Goal: Check status: Check status

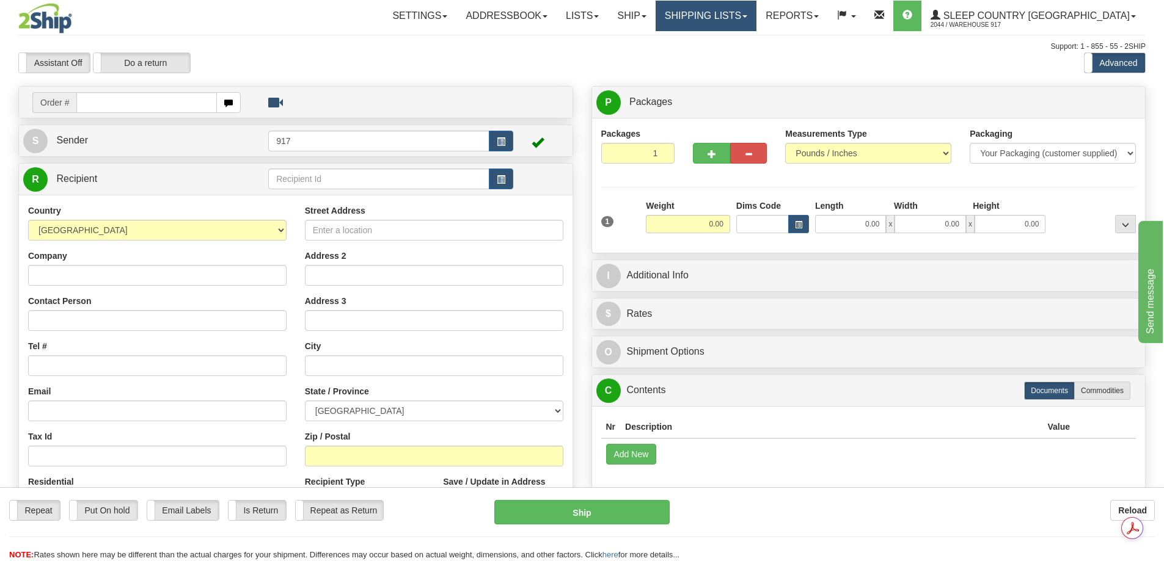
click at [756, 16] on link "Shipping lists" at bounding box center [705, 16] width 101 height 31
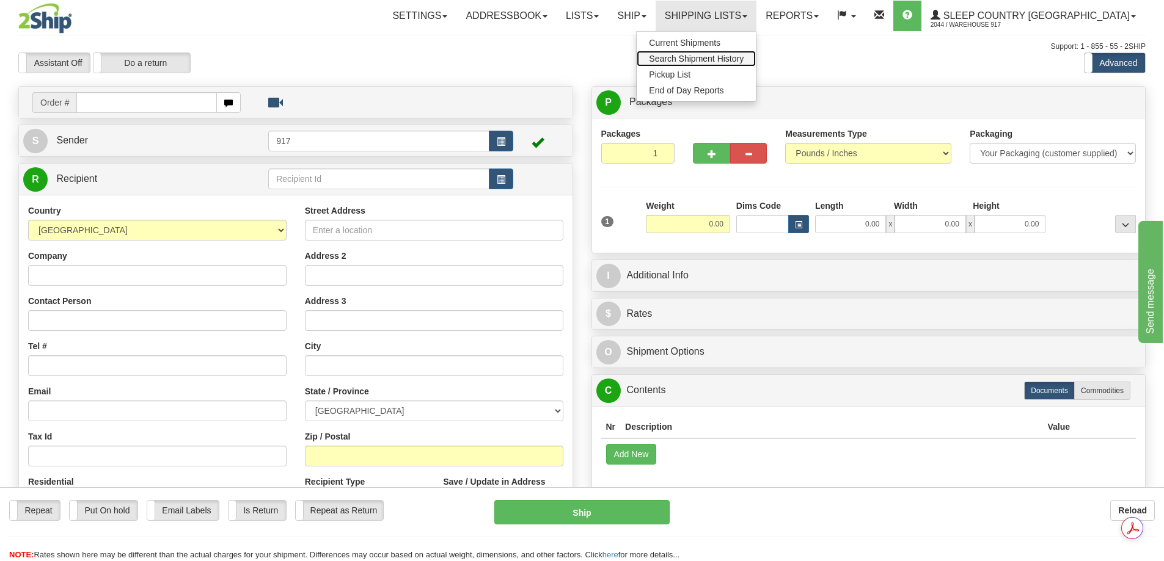
click at [743, 59] on span "Search Shipment History" at bounding box center [696, 59] width 95 height 10
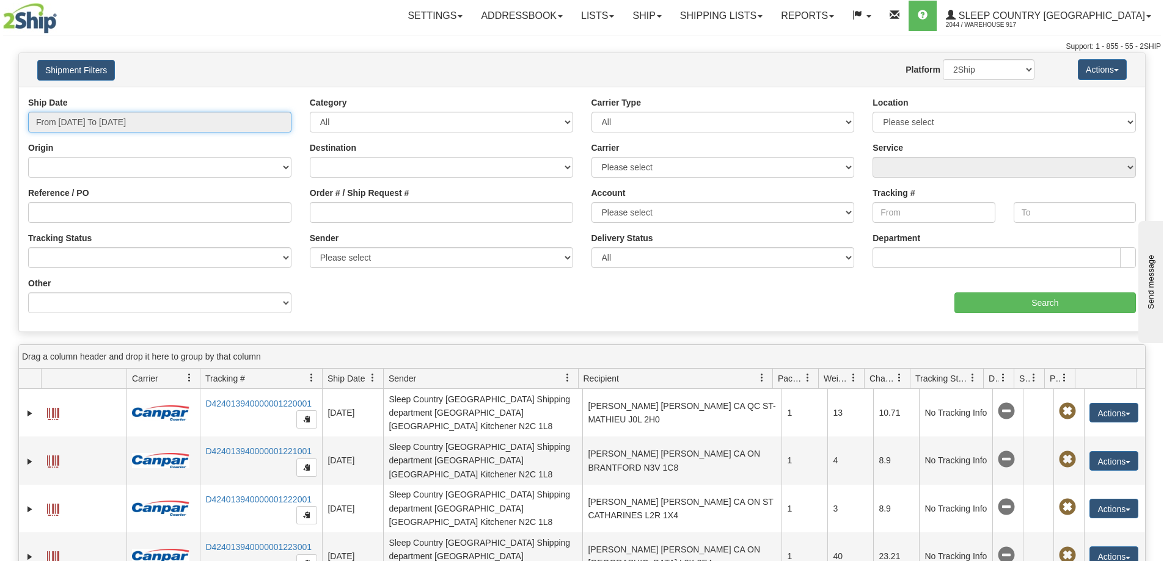
click at [226, 127] on input "From [DATE] To [DATE]" at bounding box center [159, 122] width 263 height 21
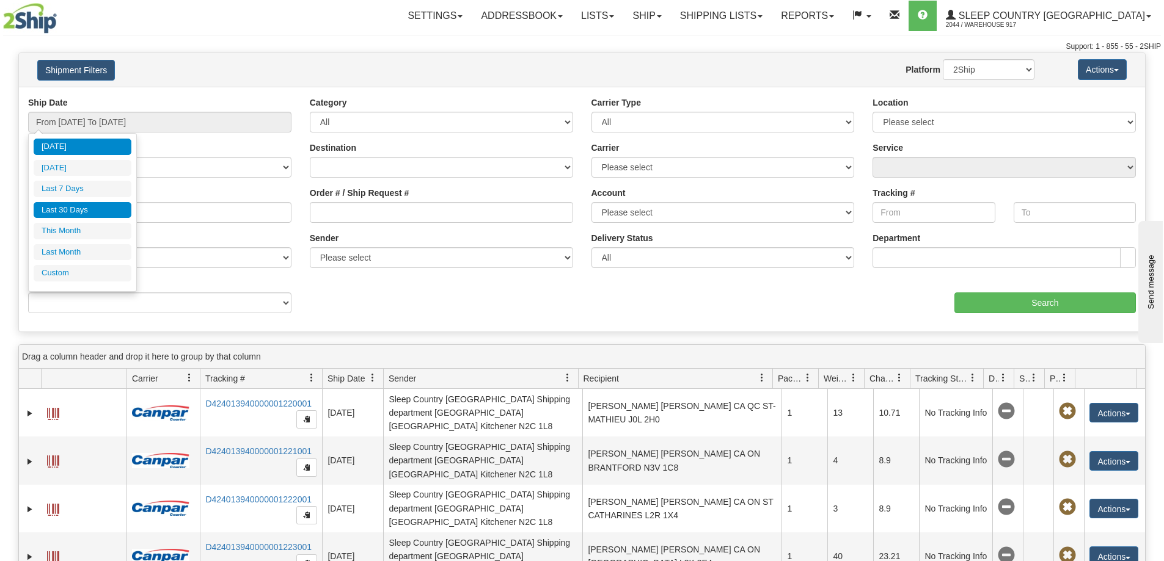
click at [75, 207] on li "Last 30 Days" at bounding box center [83, 210] width 98 height 16
type input "From 07/12/2025 To 08/10/2025"
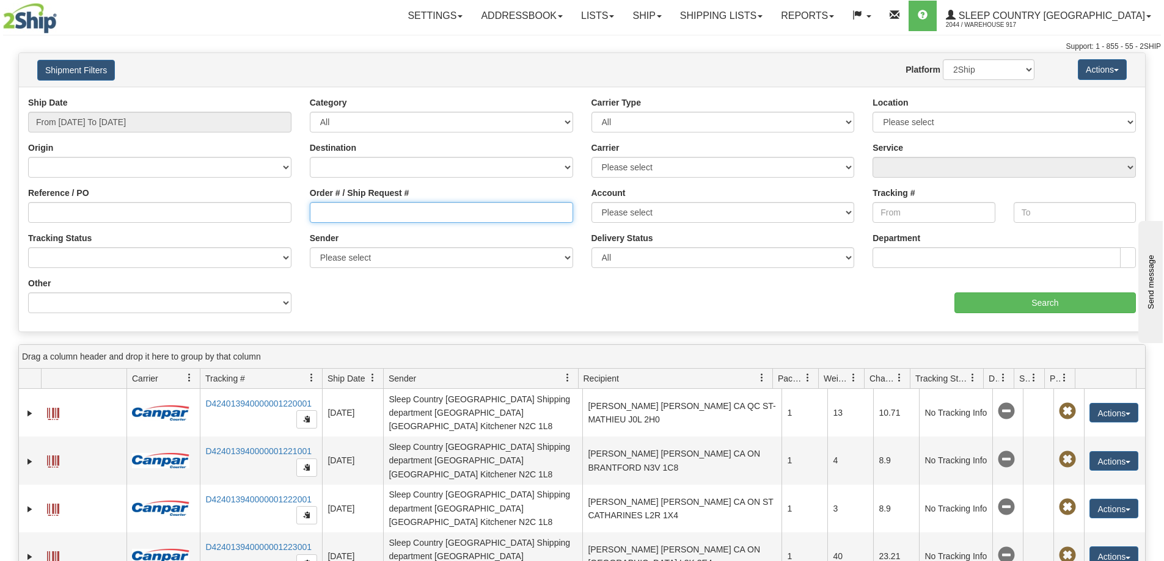
click at [448, 208] on input "Order # / Ship Request #" at bounding box center [441, 212] width 263 height 21
paste input "9000H958843"
type input "9000H958843"
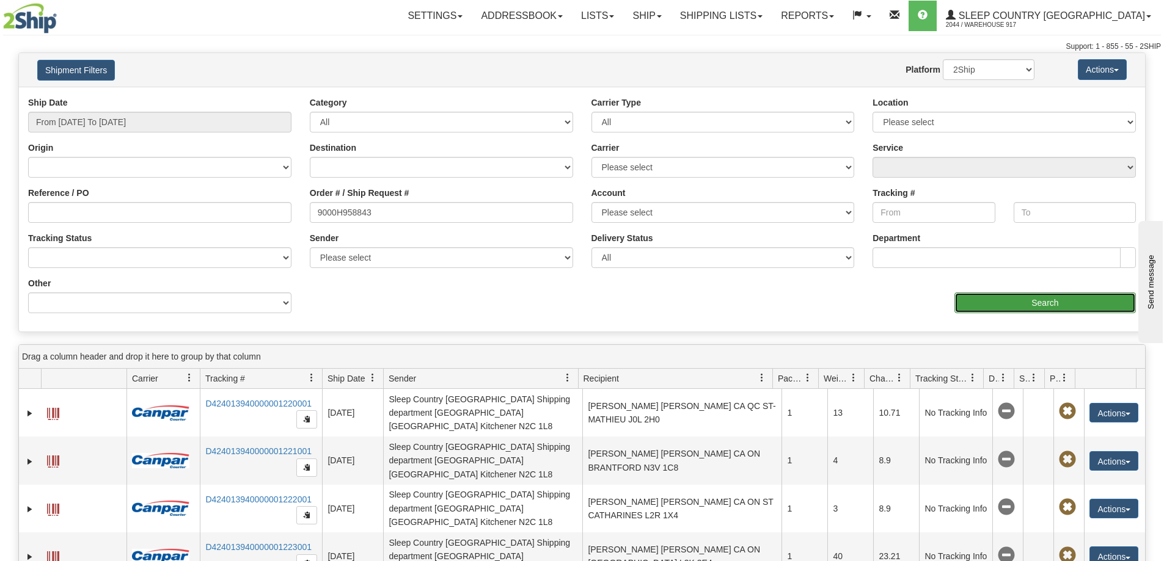
click at [1062, 305] on input "Search" at bounding box center [1044, 303] width 181 height 21
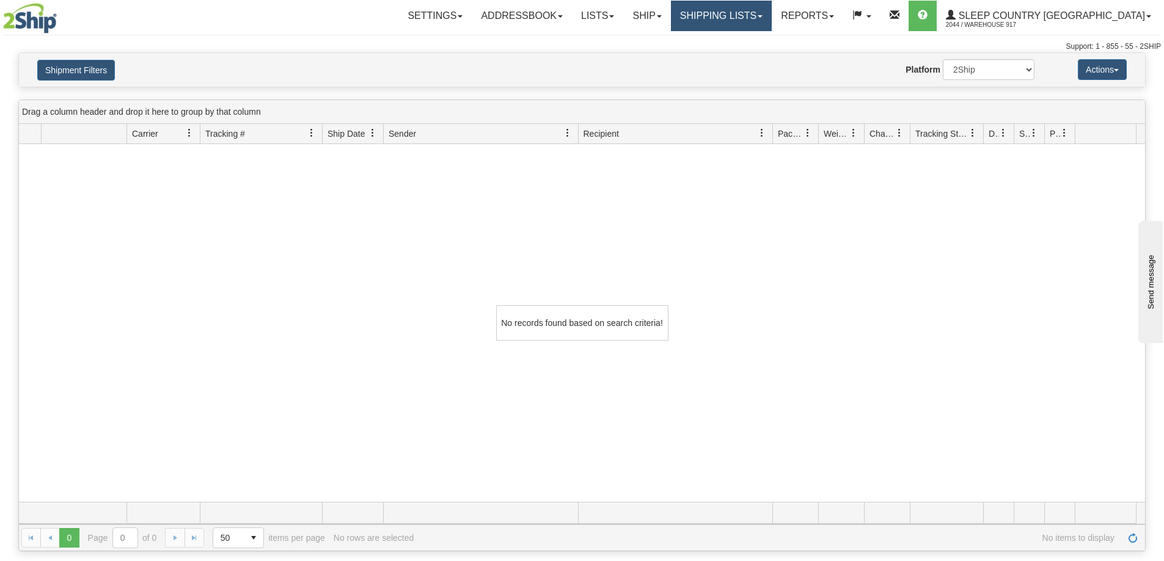
click at [761, 13] on link "Shipping lists" at bounding box center [721, 16] width 101 height 31
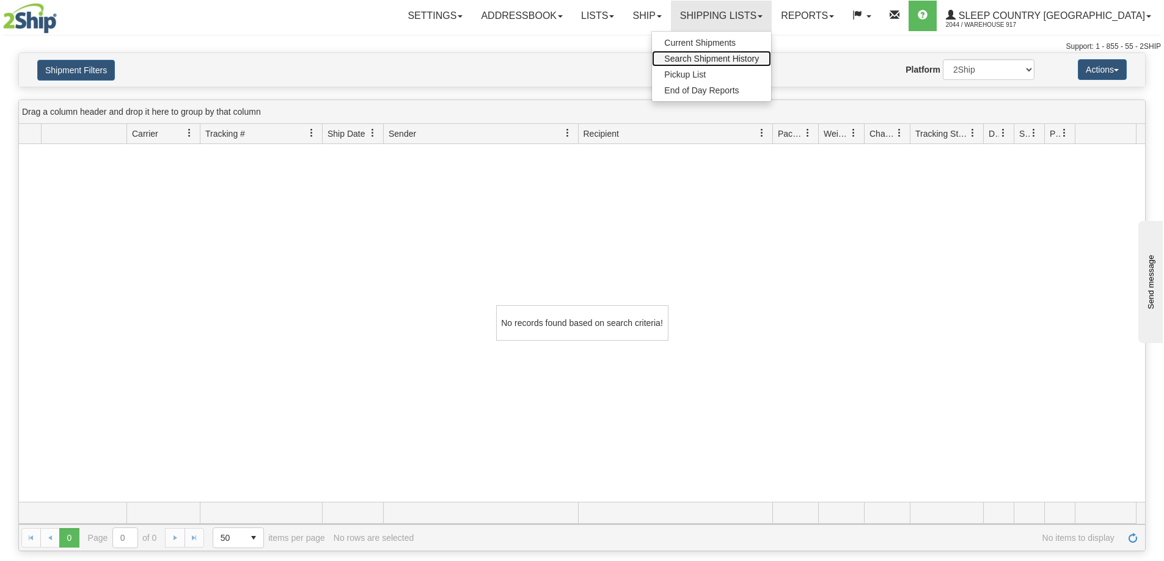
click at [759, 56] on span "Search Shipment History" at bounding box center [711, 59] width 95 height 10
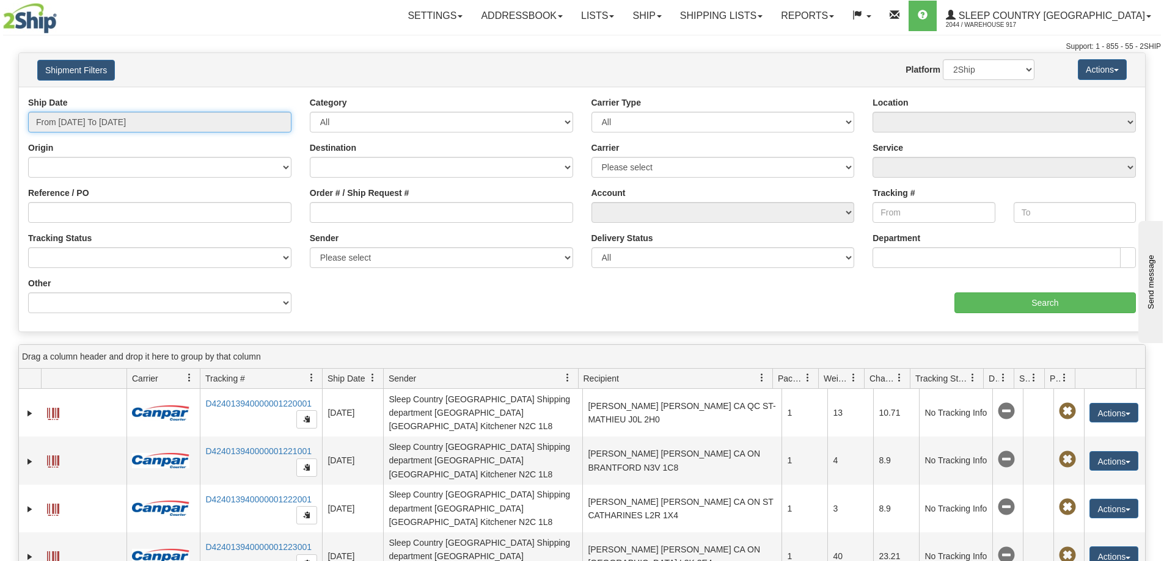
click at [247, 118] on input "From [DATE] To [DATE]" at bounding box center [159, 122] width 263 height 21
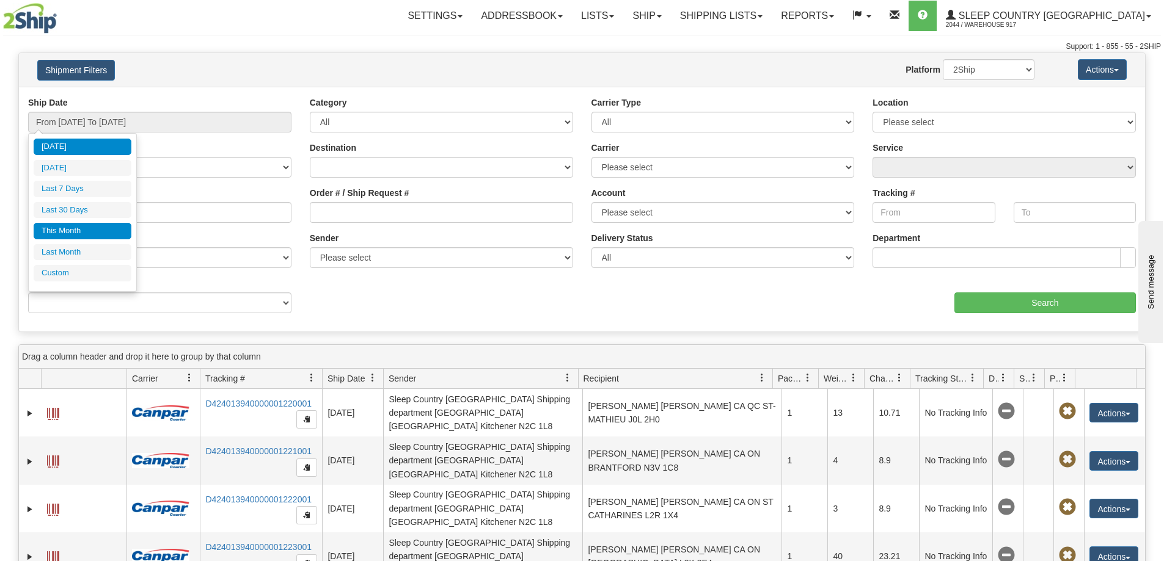
click at [82, 232] on li "This Month" at bounding box center [83, 231] width 98 height 16
type input "From [DATE] To [DATE]"
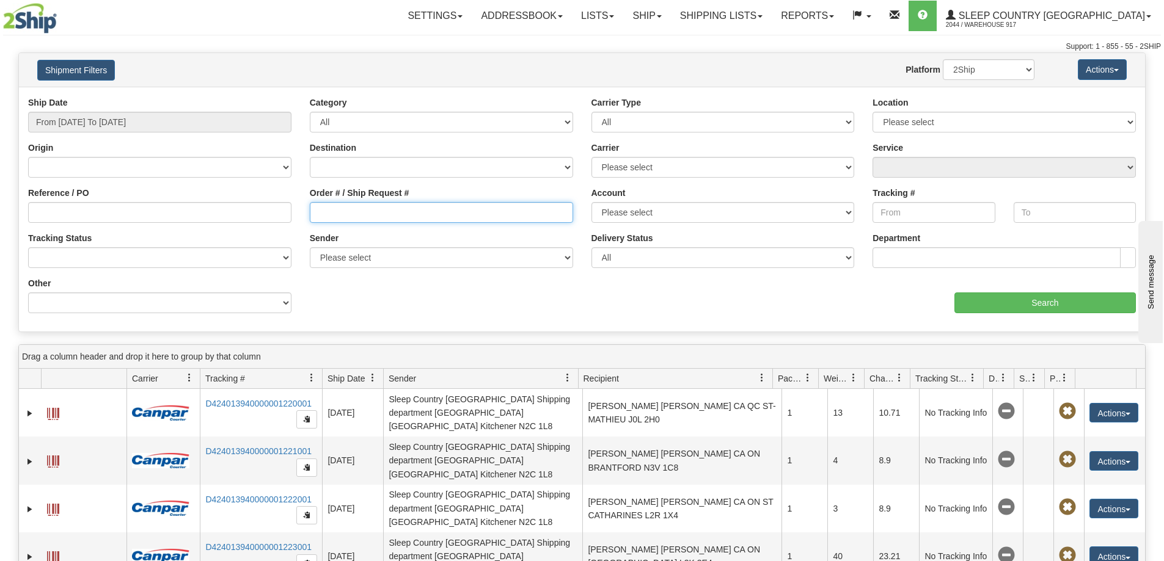
click at [490, 216] on input "Order # / Ship Request #" at bounding box center [441, 212] width 263 height 21
paste input "9000H958843"
type input "9000H958843"
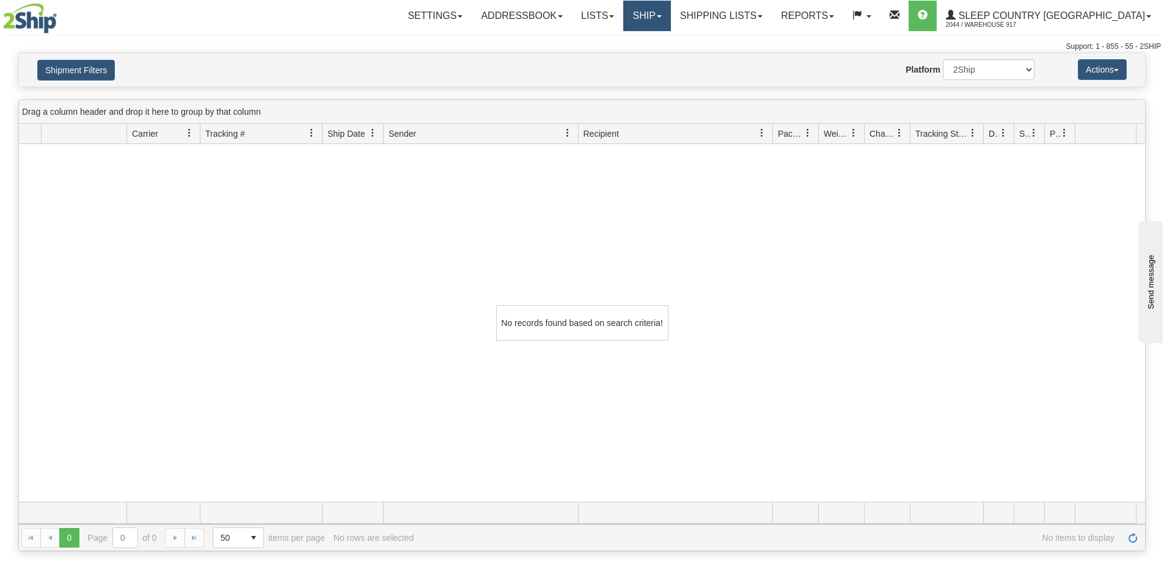
click at [670, 9] on link "Ship" at bounding box center [646, 16] width 47 height 31
click at [743, 14] on link "Shipping lists" at bounding box center [721, 16] width 101 height 31
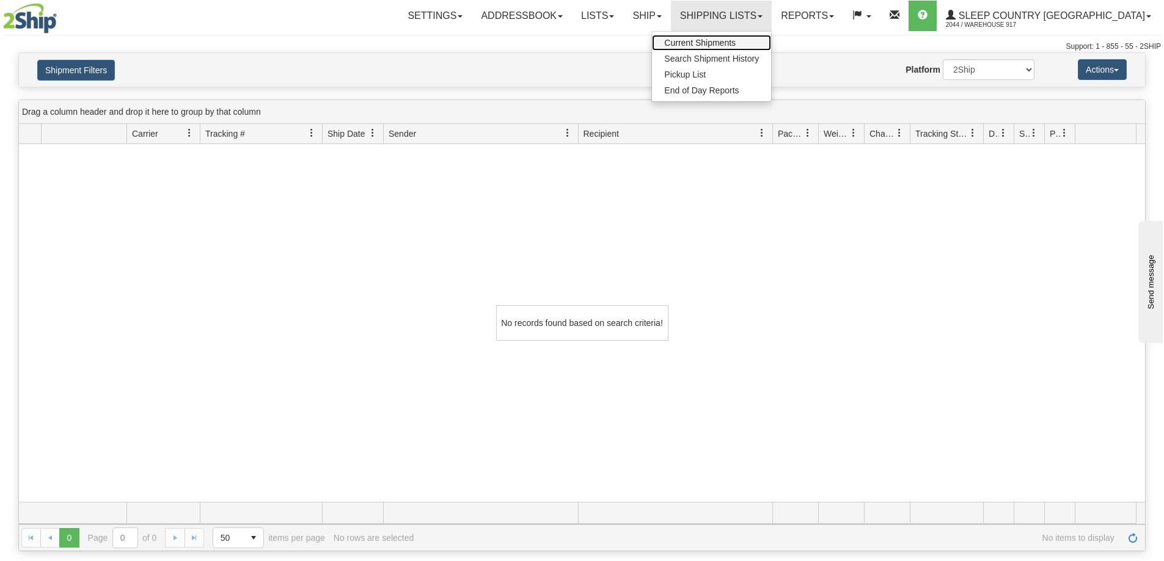
click at [736, 42] on span "Current Shipments" at bounding box center [699, 43] width 71 height 10
